Goal: Use online tool/utility: Utilize a website feature to perform a specific function

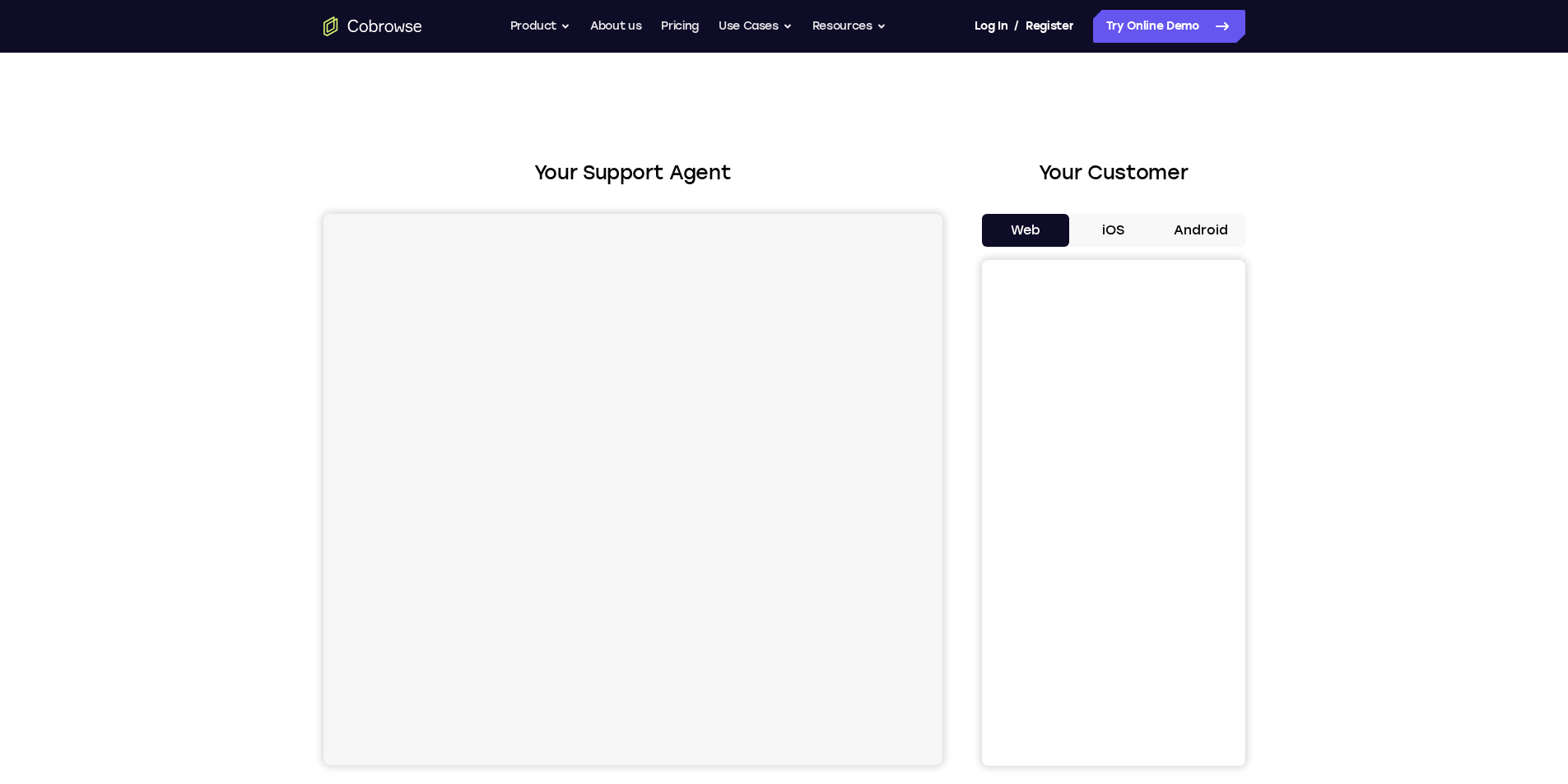
click at [1124, 232] on button "iOS" at bounding box center [1113, 230] width 88 height 33
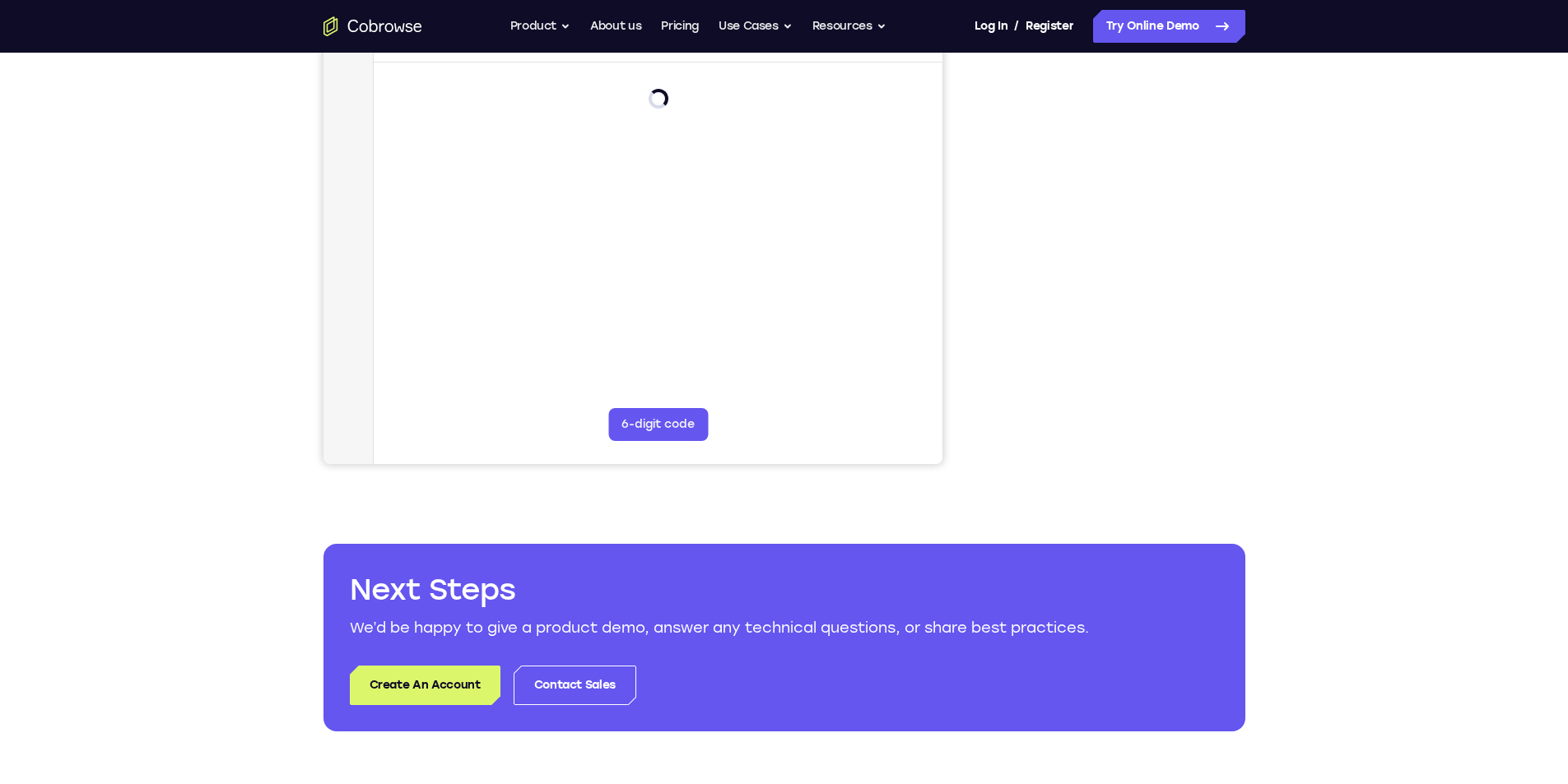
scroll to position [82, 0]
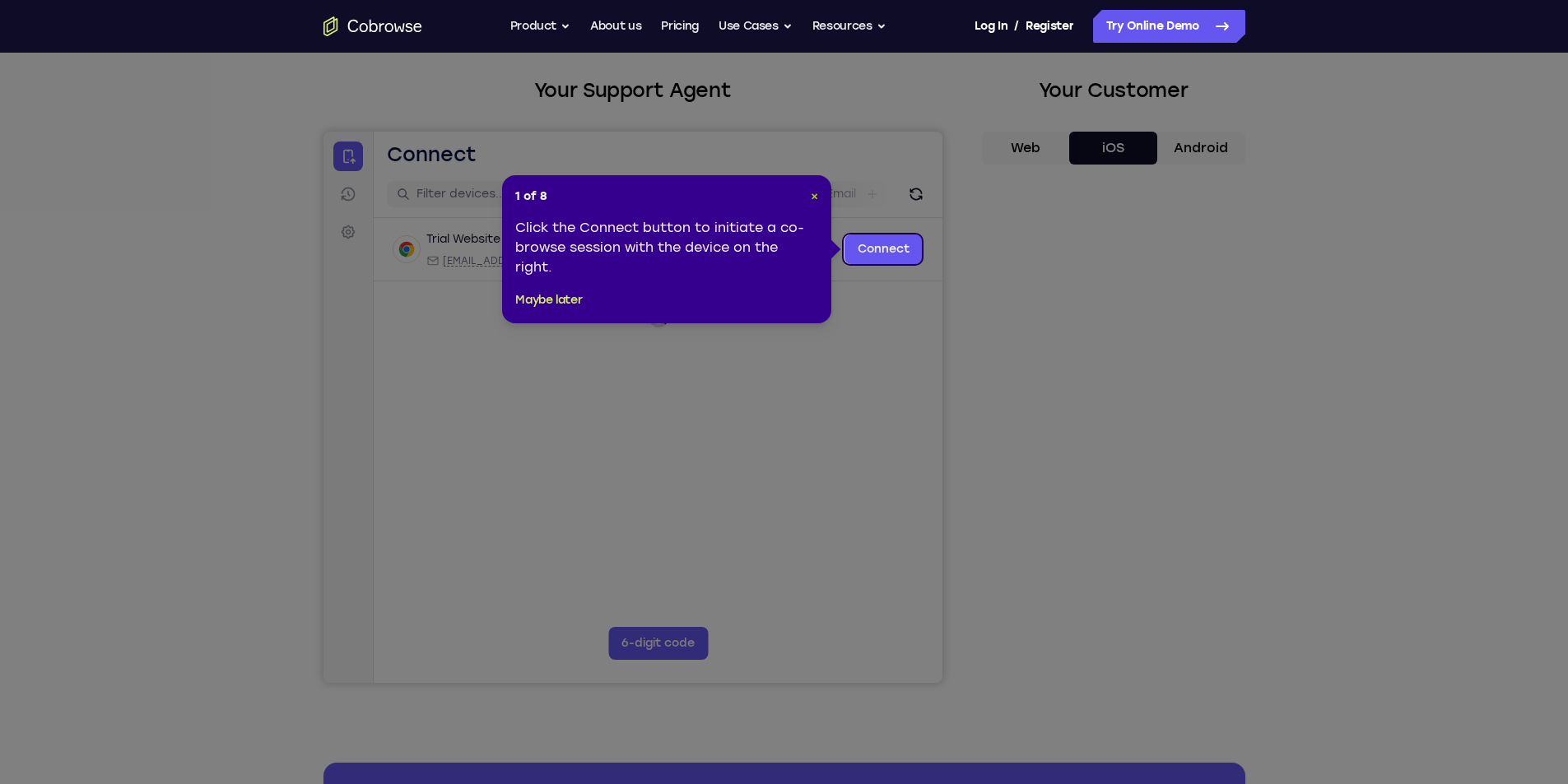
click at [810, 190] on span "×" at bounding box center [814, 196] width 8 height 14
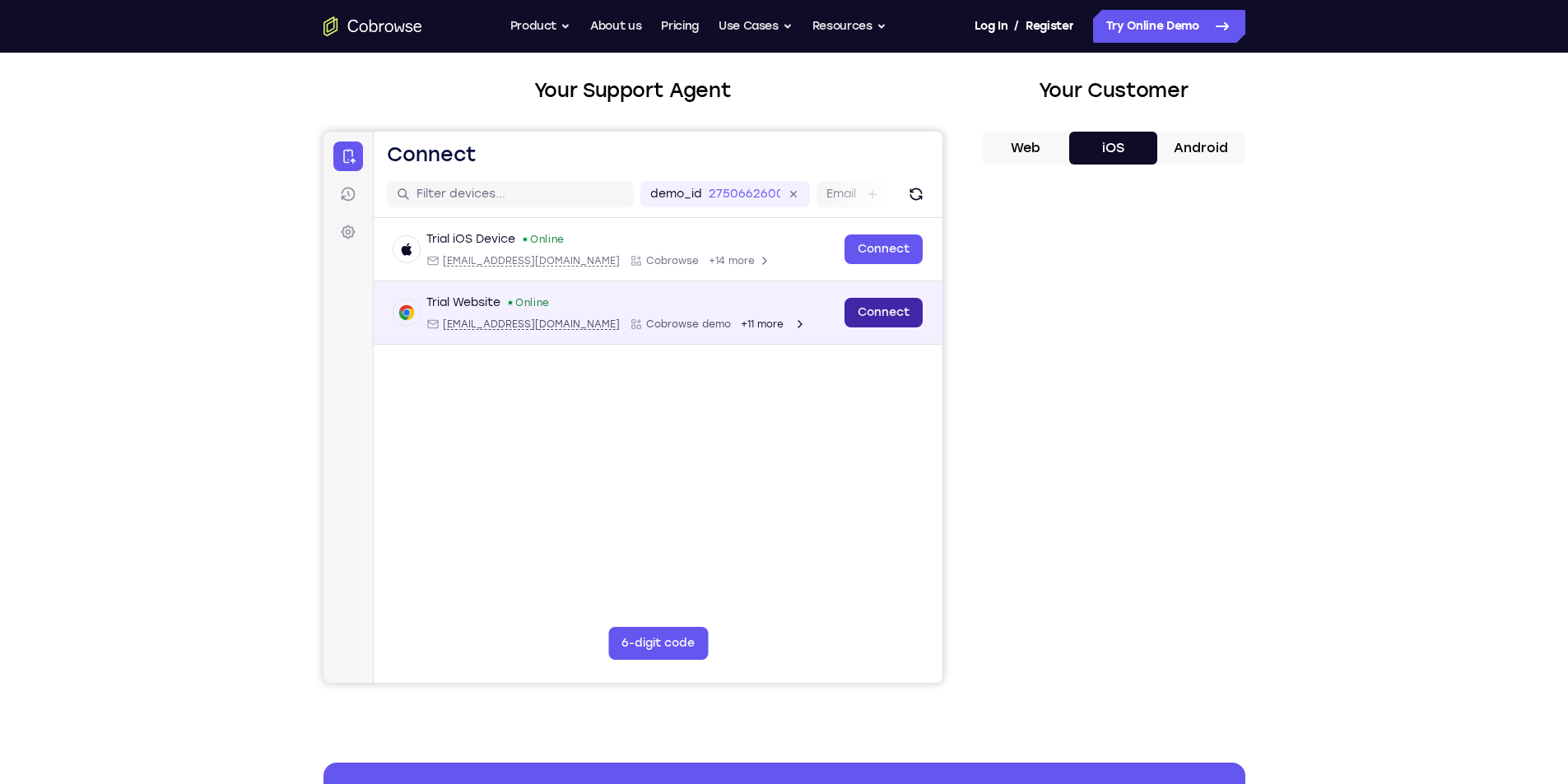
click at [871, 314] on link "Connect" at bounding box center [883, 313] width 78 height 29
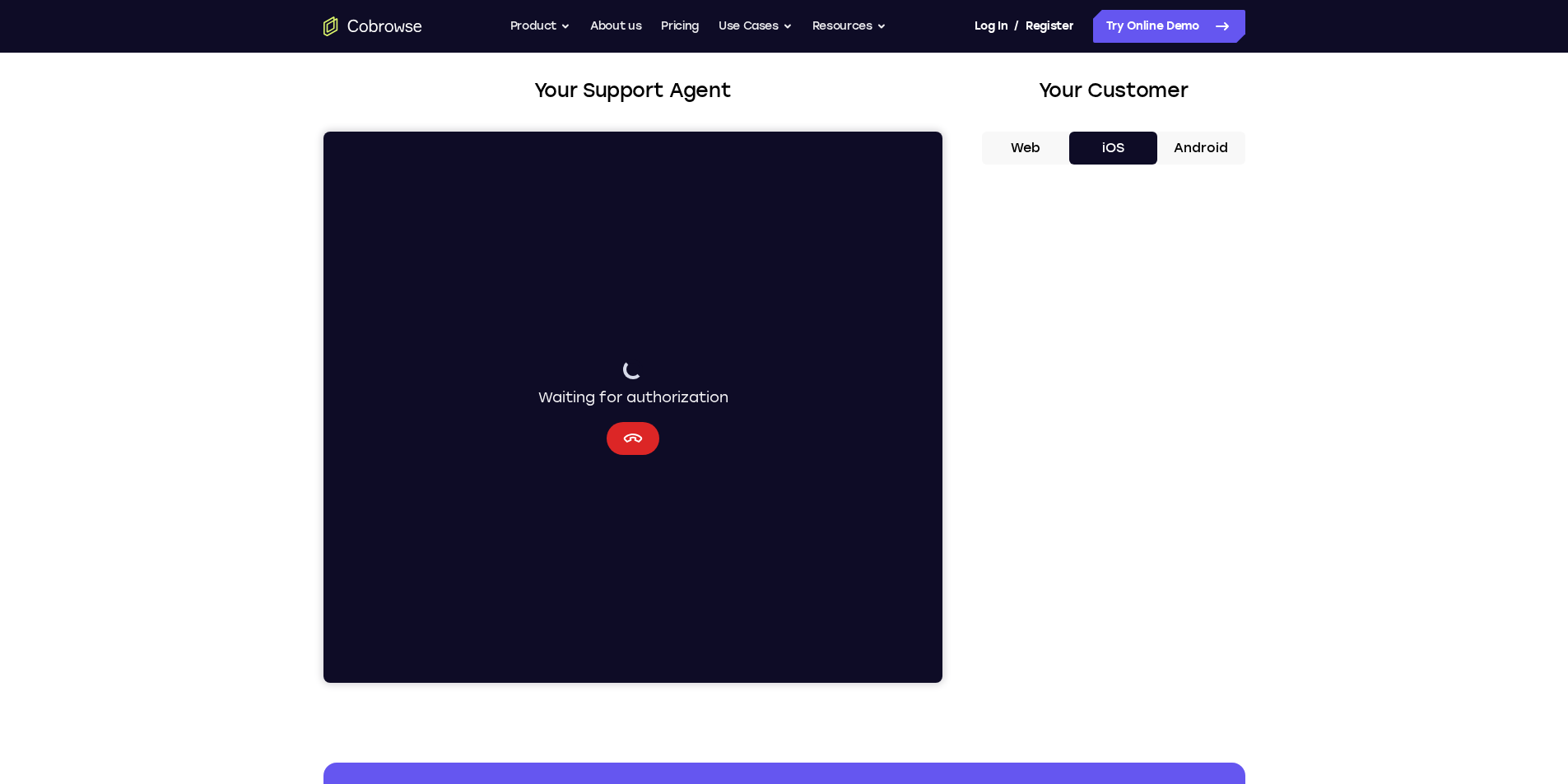
click at [636, 442] on icon "Cancel" at bounding box center [633, 438] width 19 height 9
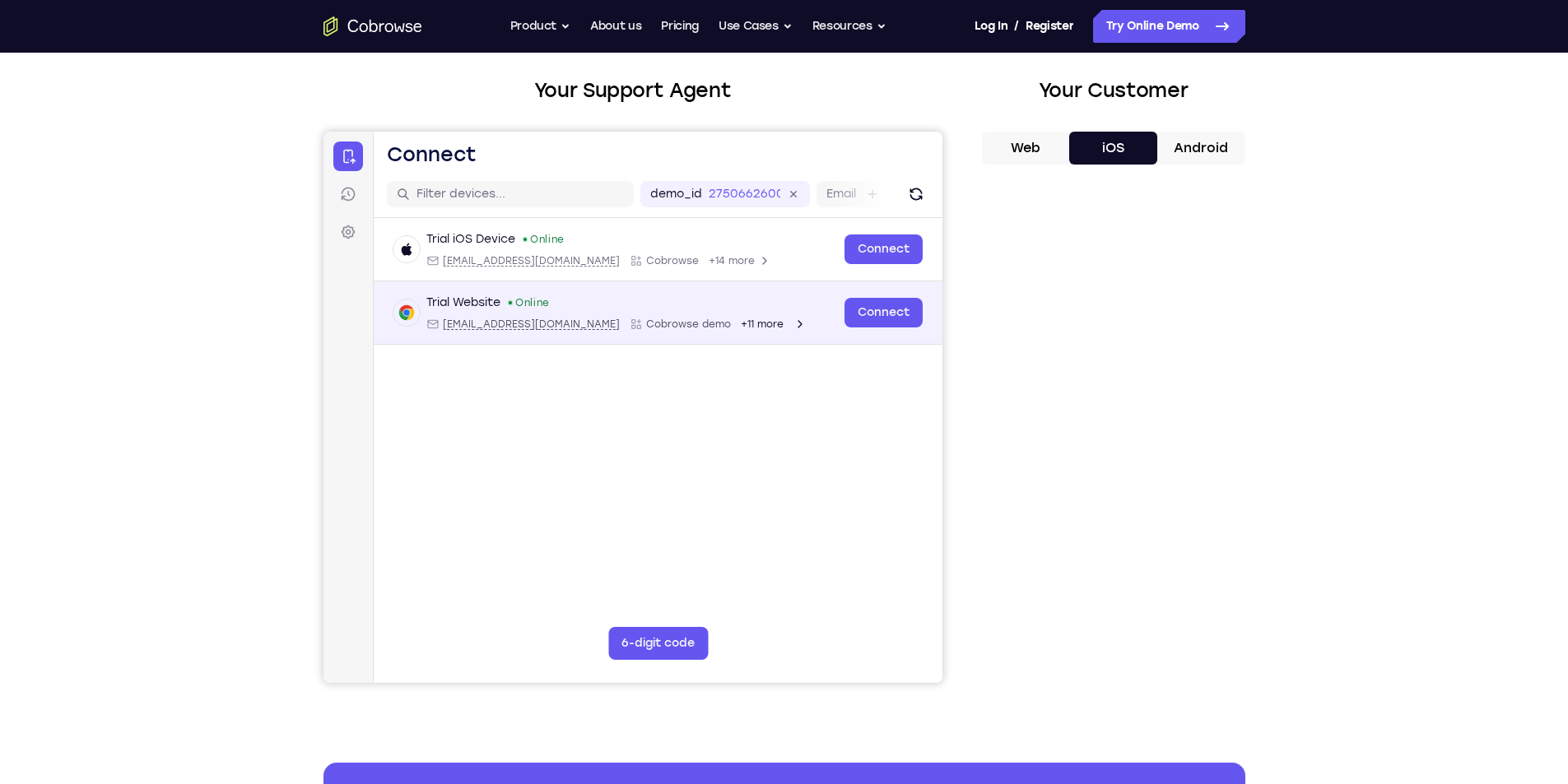
click at [740, 327] on span "+11 more" at bounding box center [761, 324] width 43 height 13
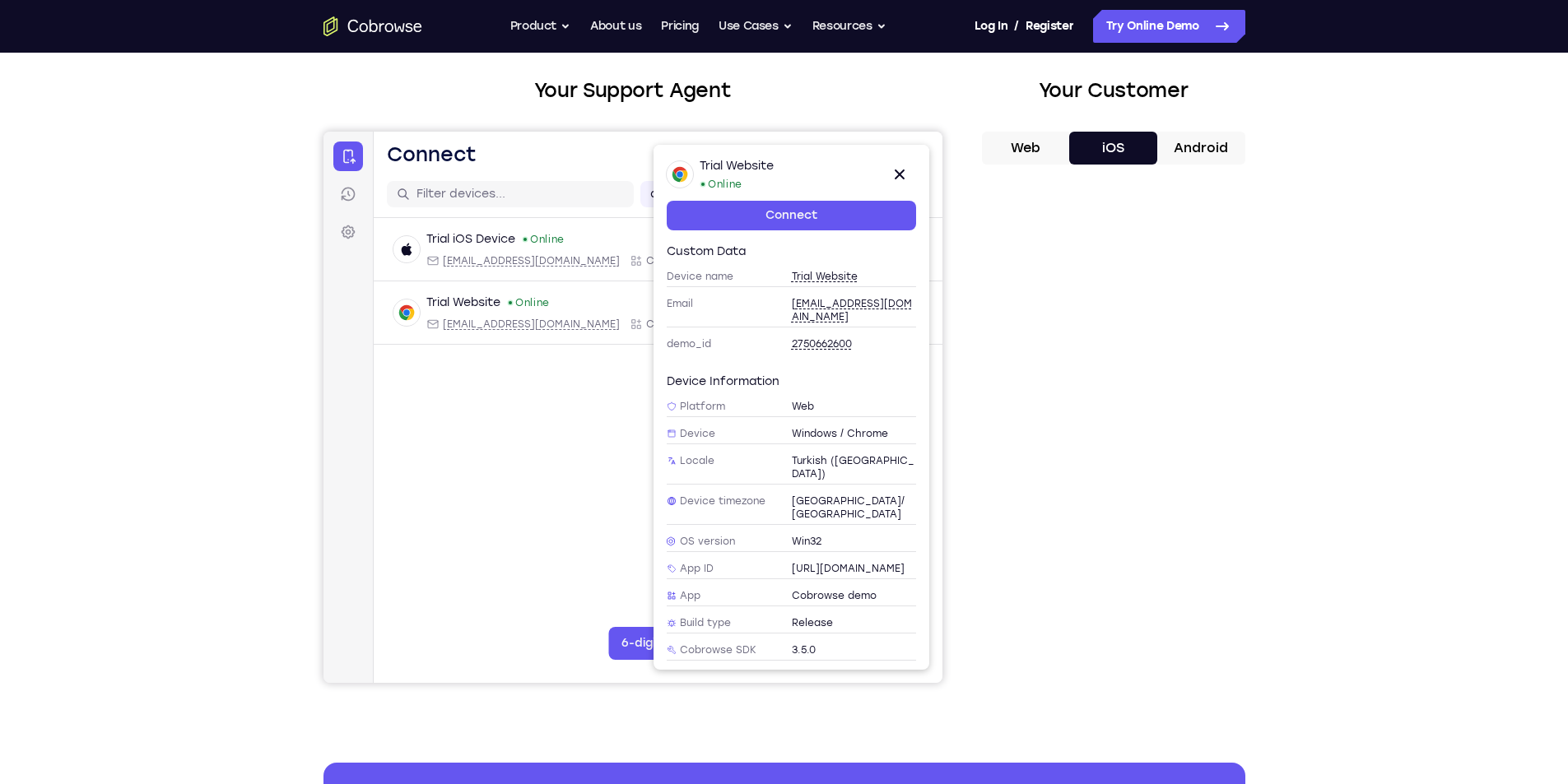
scroll to position [0, 0]
click at [896, 168] on icon at bounding box center [898, 174] width 20 height 20
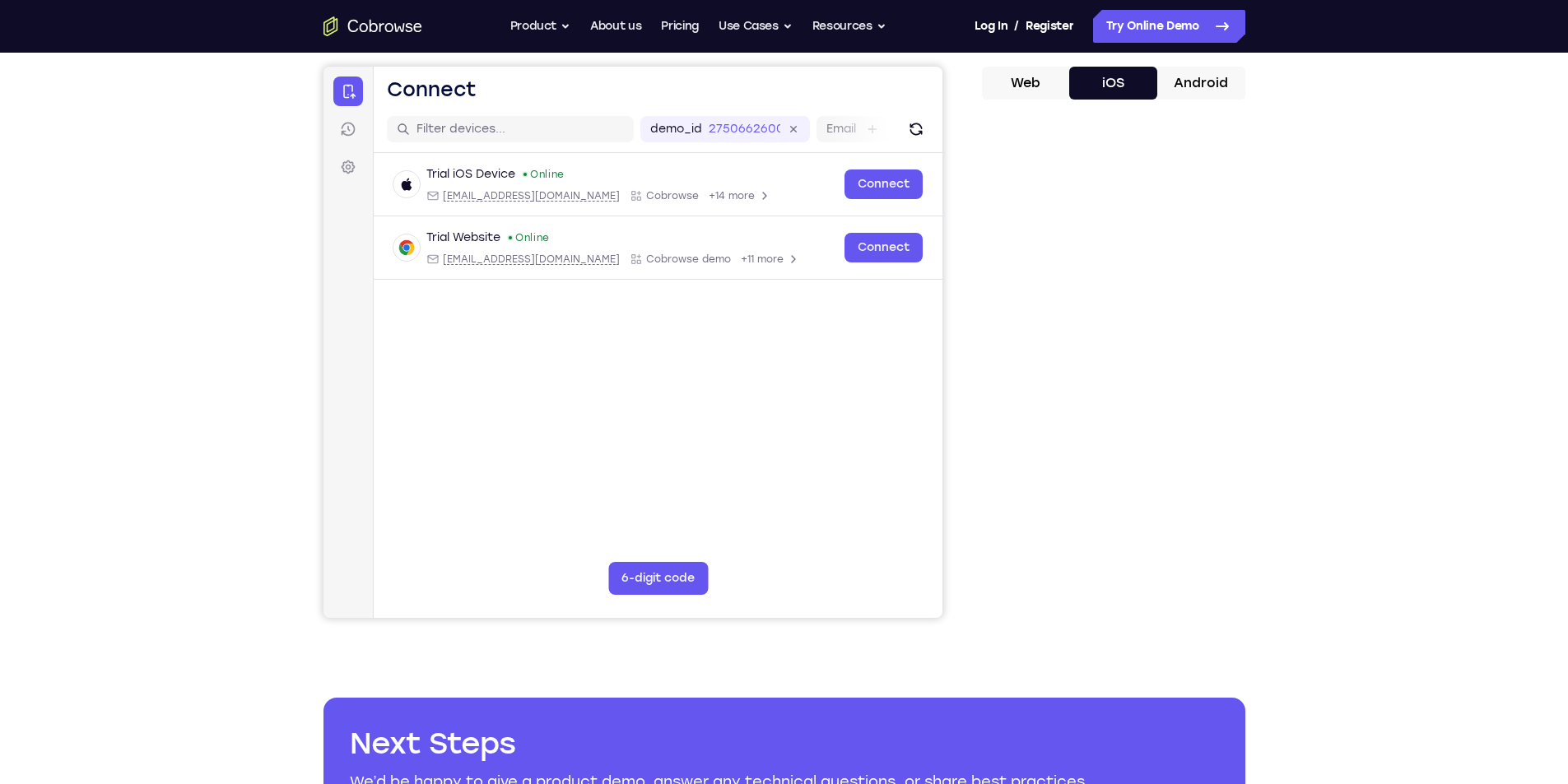
scroll to position [82, 0]
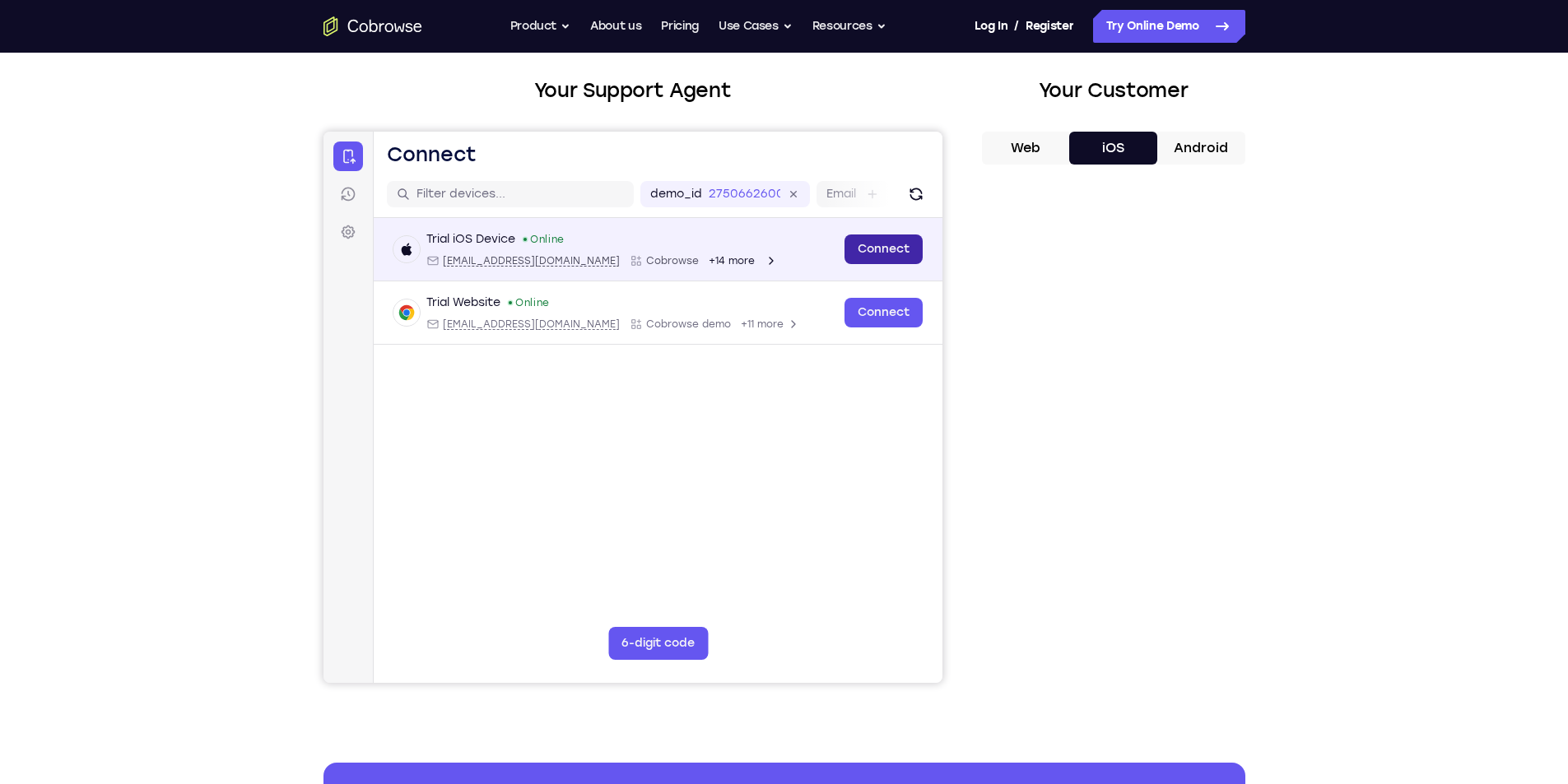
click at [865, 242] on link "Connect" at bounding box center [883, 249] width 78 height 29
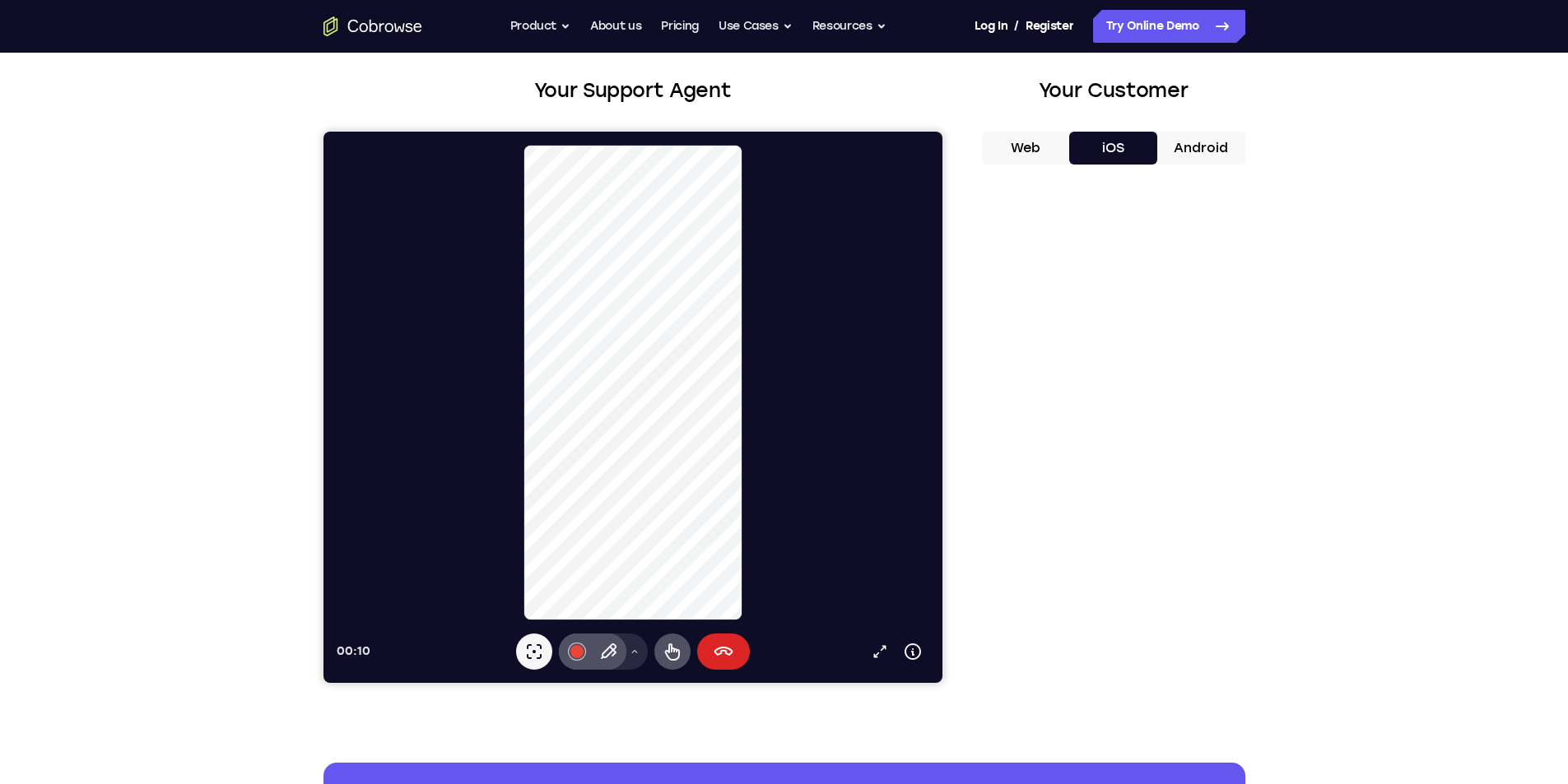
click at [715, 653] on icon at bounding box center [723, 650] width 19 height 9
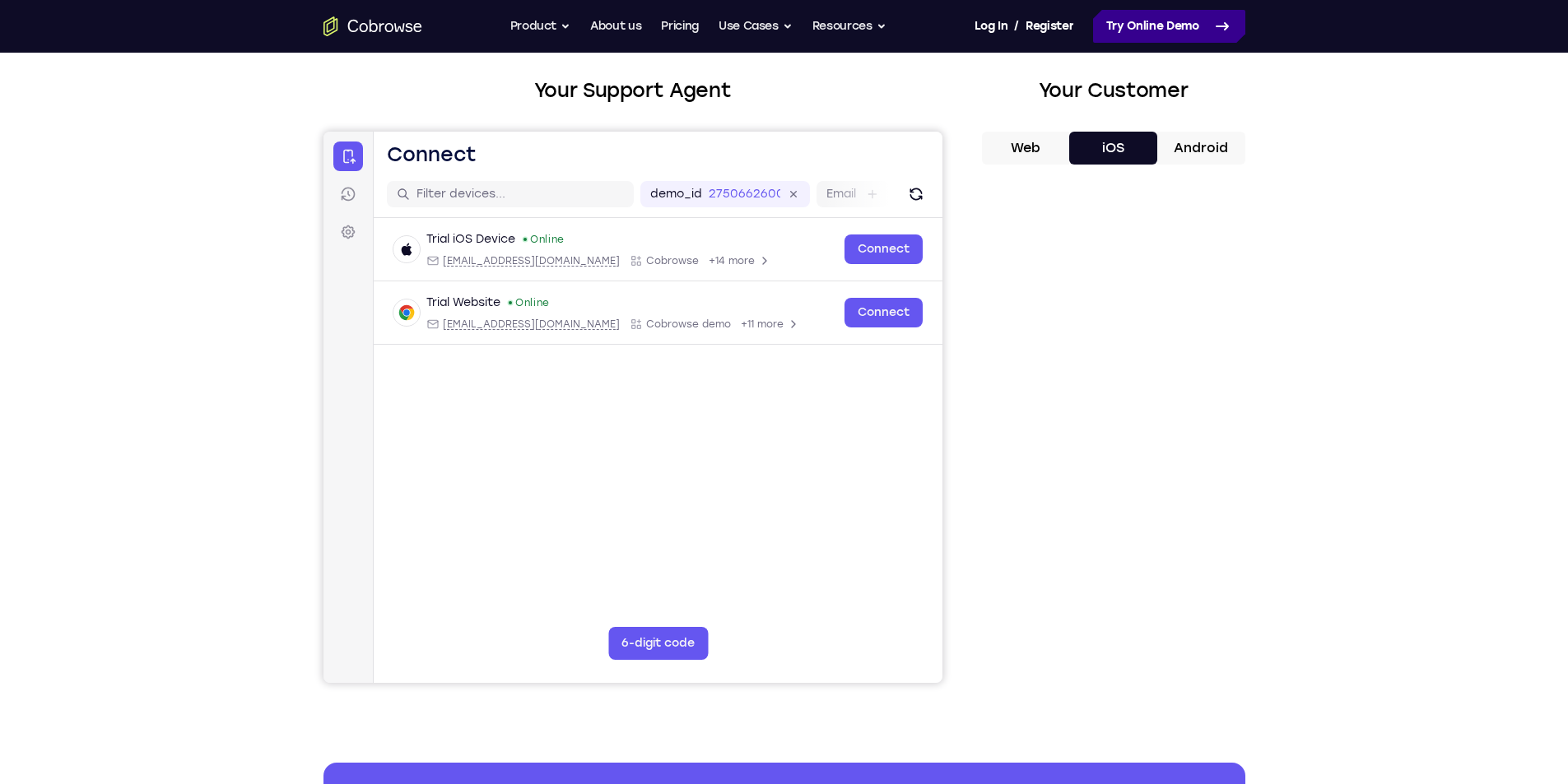
click at [1223, 38] on link "Try Online Demo" at bounding box center [1169, 26] width 153 height 33
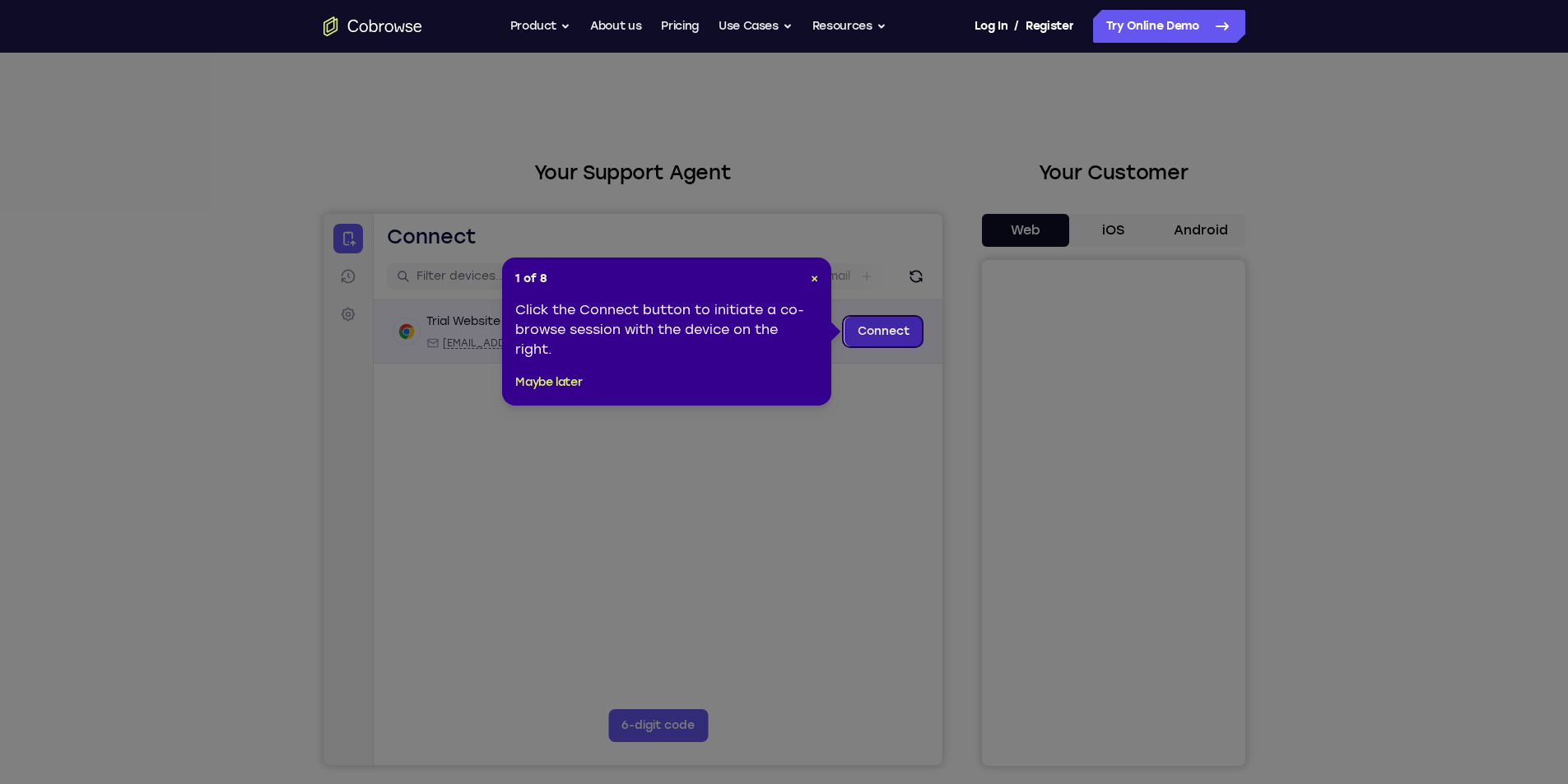
click at [878, 327] on link "Connect" at bounding box center [883, 332] width 78 height 29
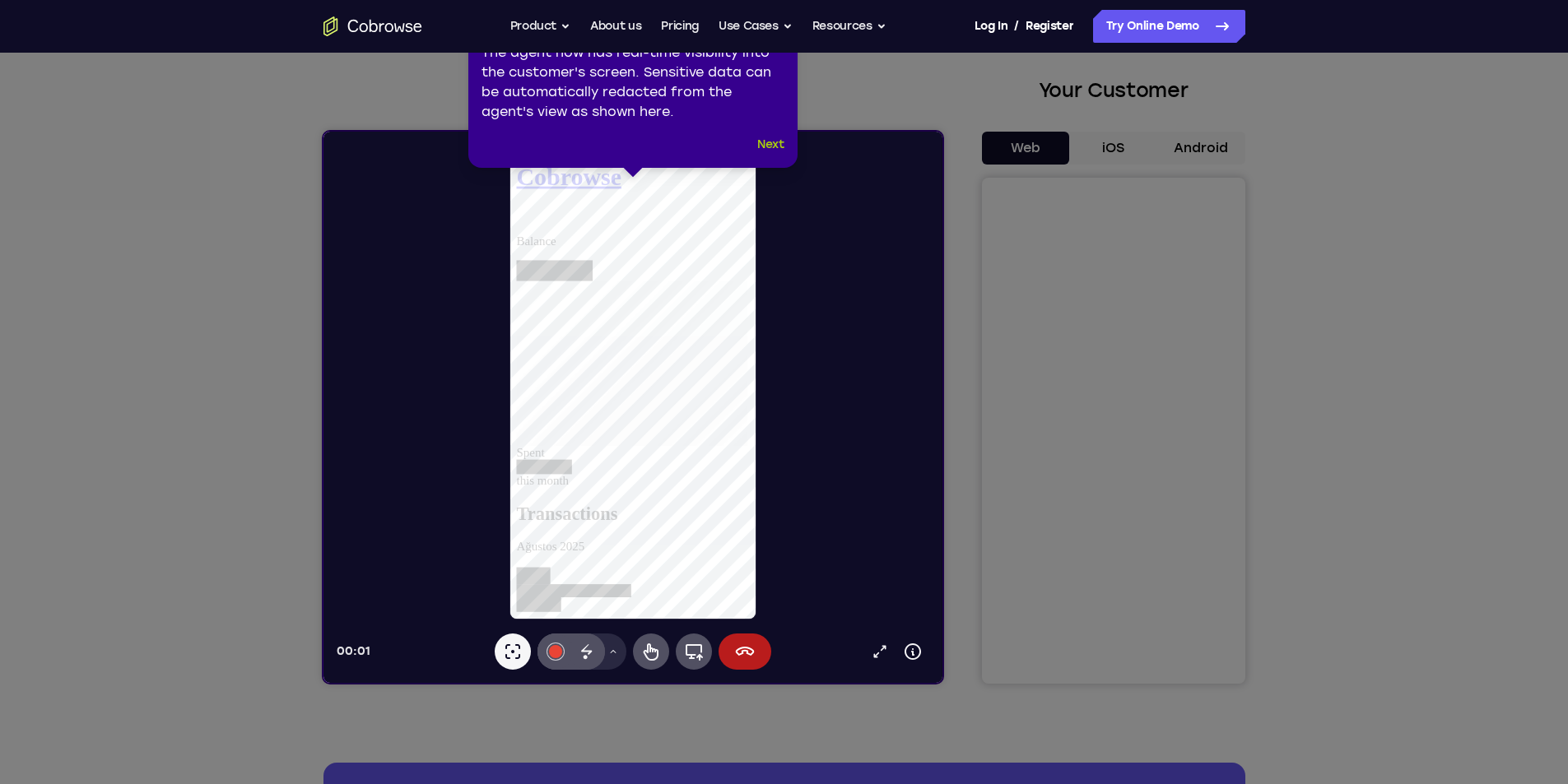
click at [762, 152] on button "Next" at bounding box center [771, 145] width 28 height 20
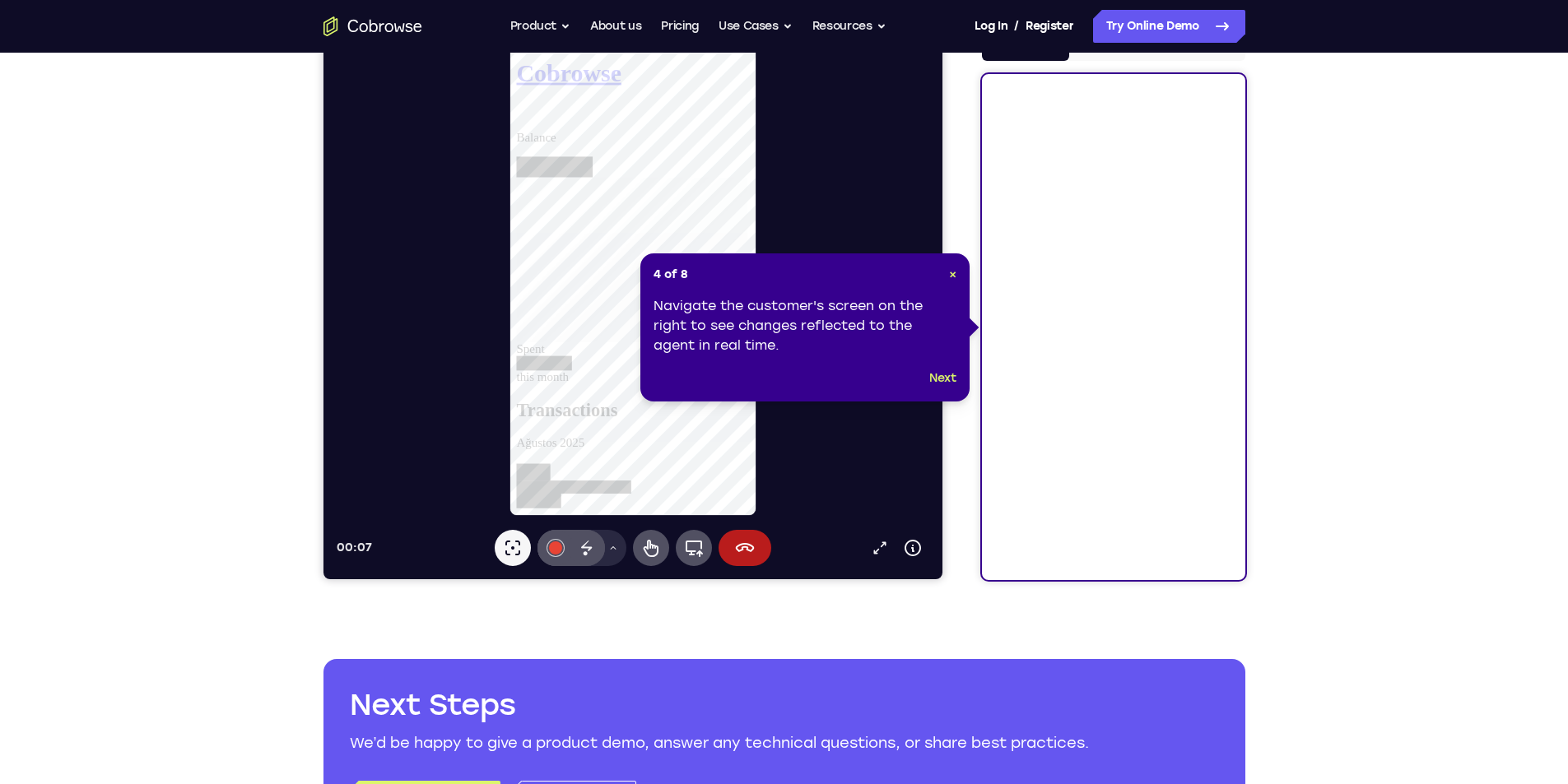
scroll to position [165, 0]
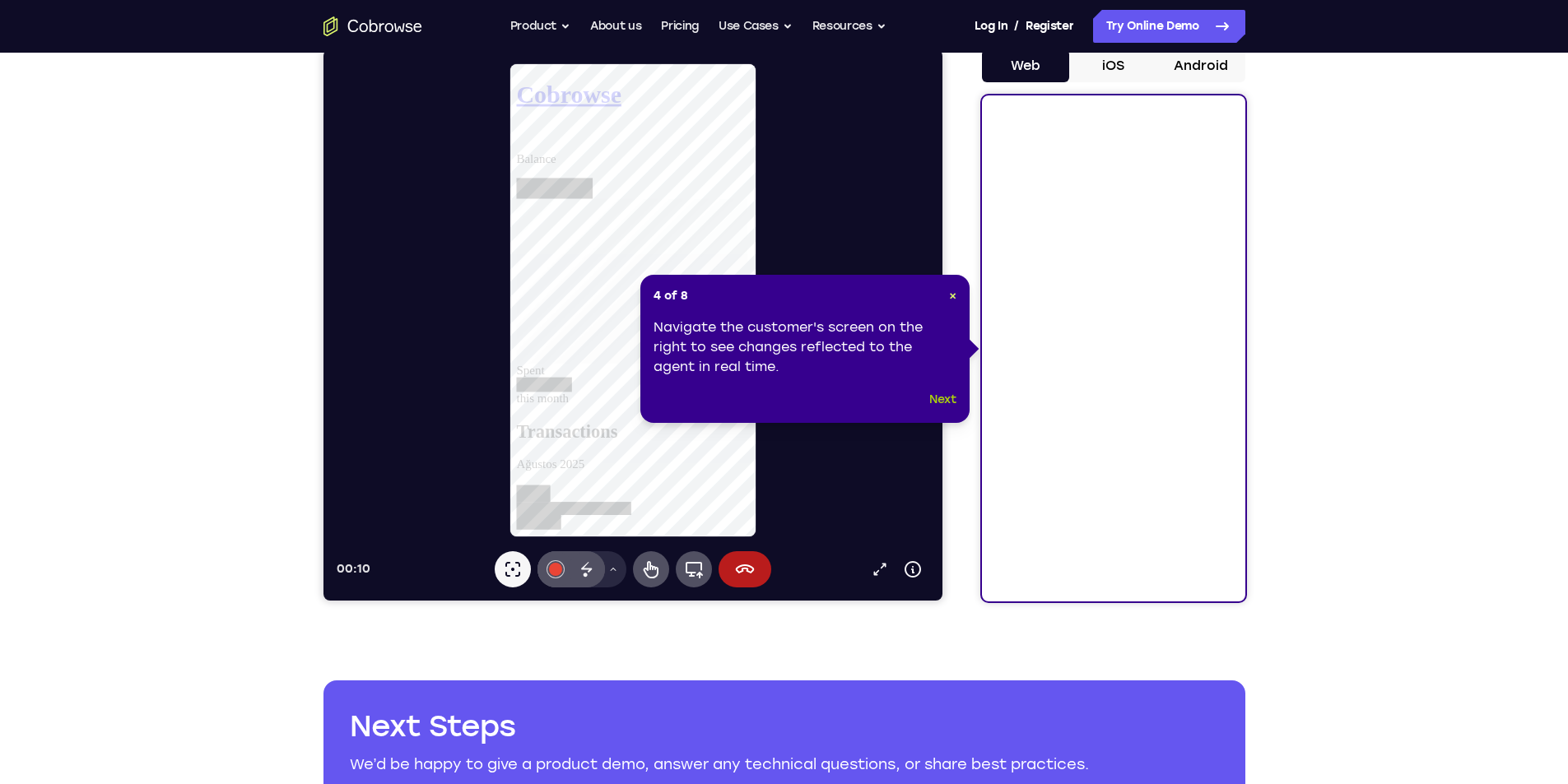
click at [934, 394] on button "Next" at bounding box center [943, 400] width 28 height 20
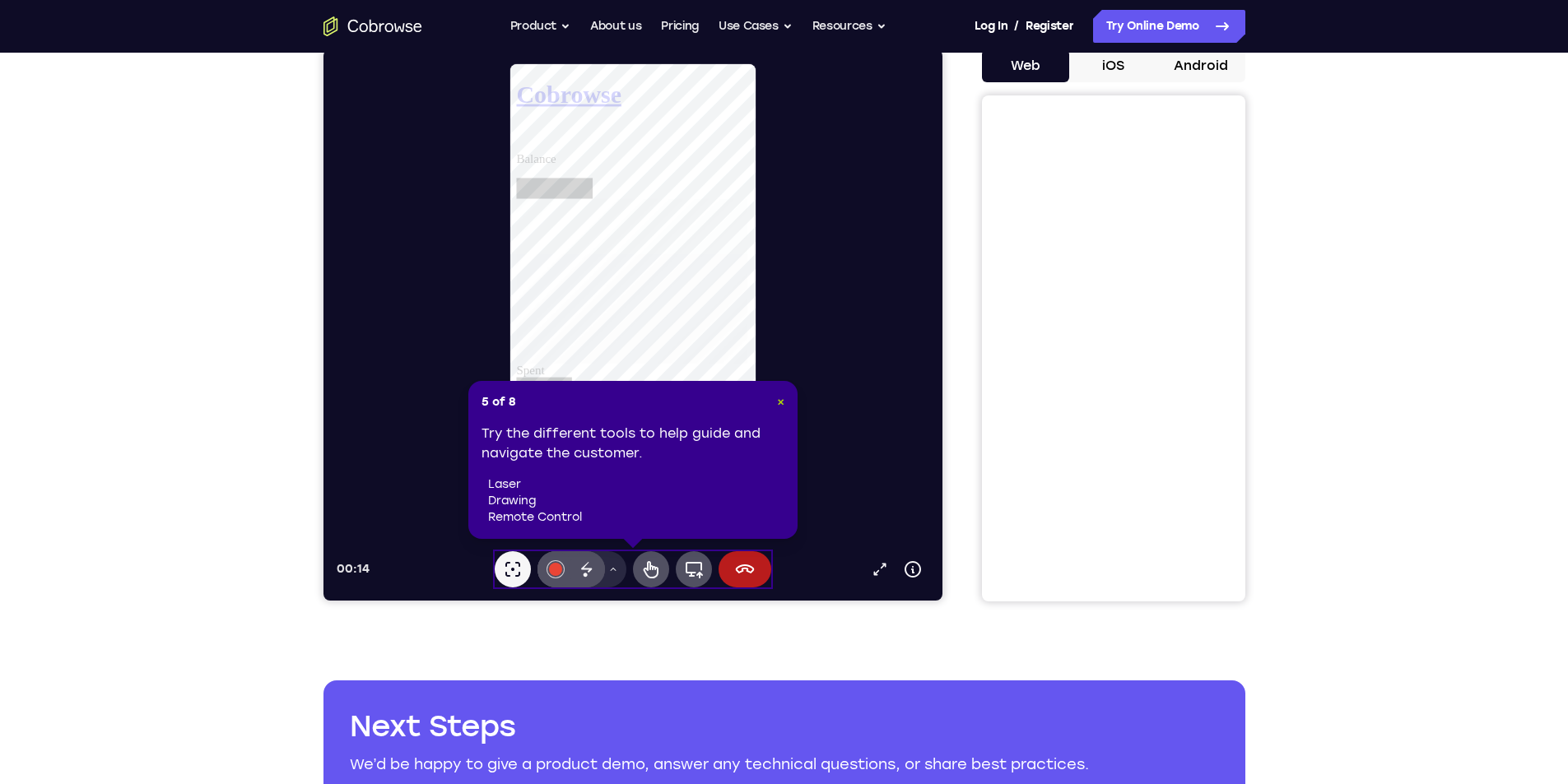
click at [783, 400] on span "×" at bounding box center [780, 401] width 8 height 14
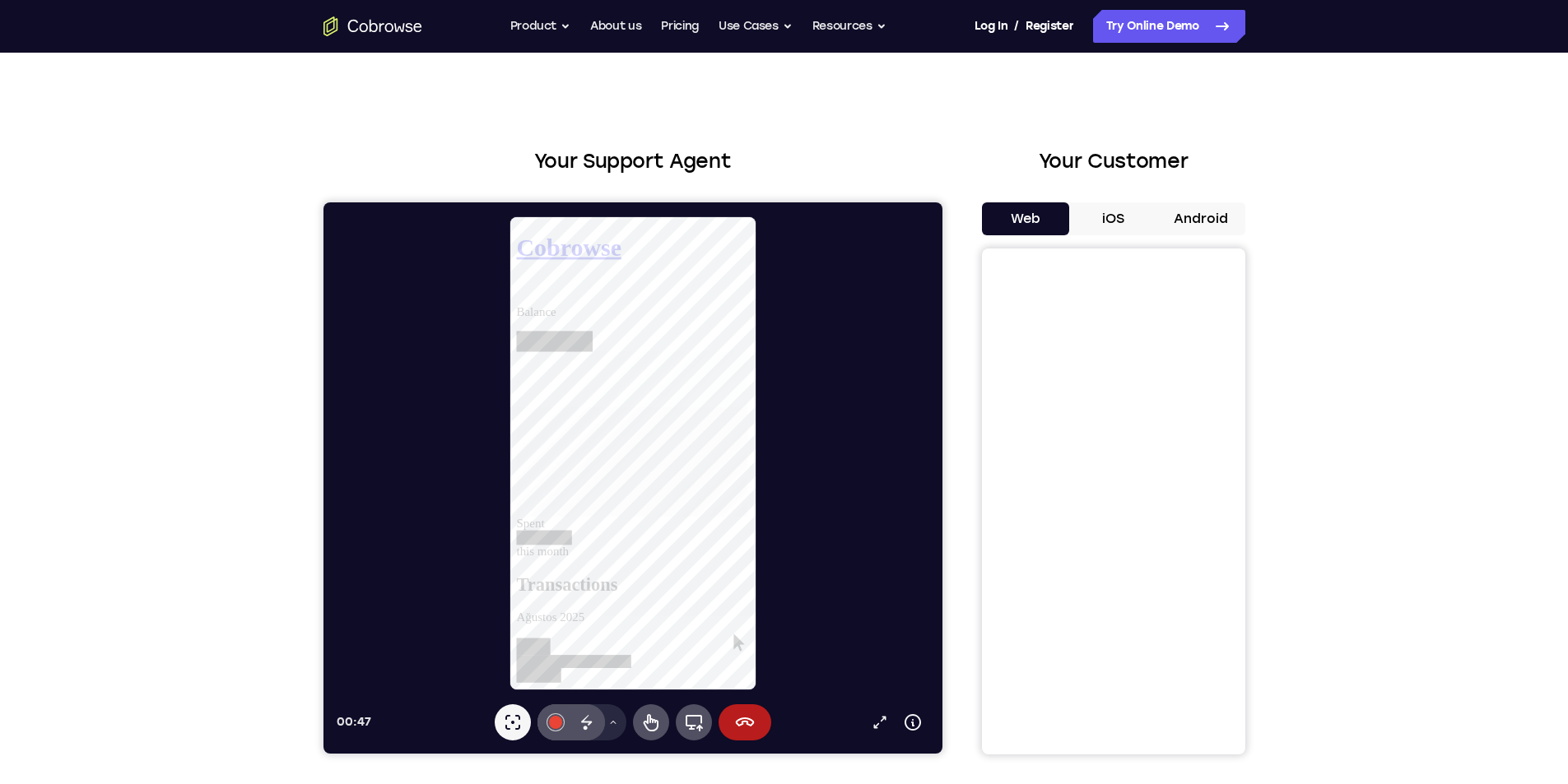
scroll to position [0, 0]
